Goal: Find specific page/section: Find specific page/section

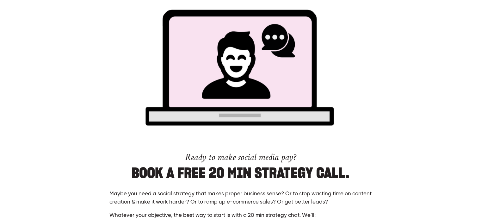
scroll to position [2412, 0]
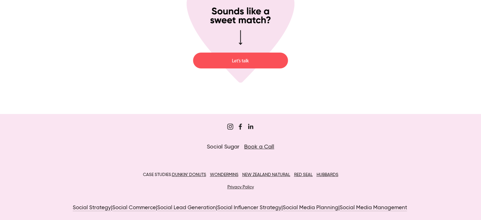
drag, startPoint x: 202, startPoint y: 145, endPoint x: 238, endPoint y: 144, distance: 36.7
click at [238, 144] on span "Social Sugar" at bounding box center [223, 147] width 33 height 6
copy span "Social Sugar"
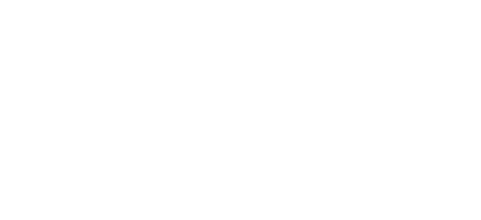
scroll to position [0, 0]
